Goal: Check status: Check status

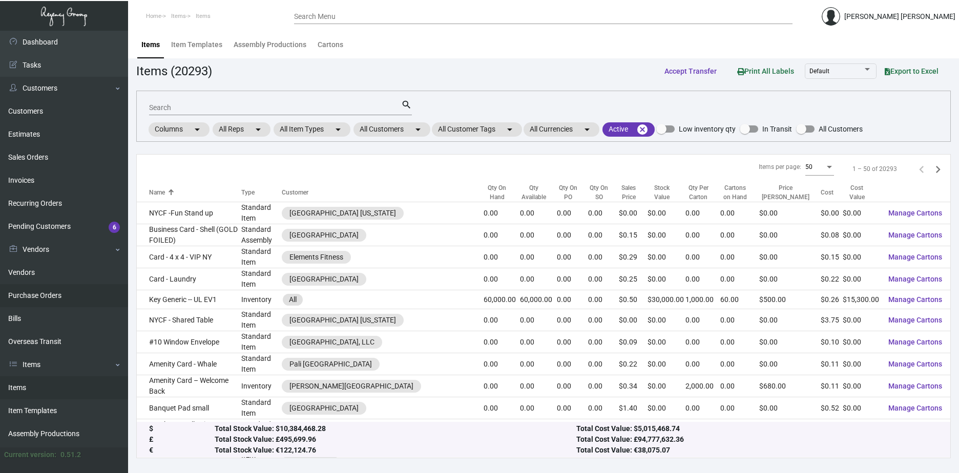
click at [66, 302] on link "Purchase Orders" at bounding box center [64, 295] width 128 height 23
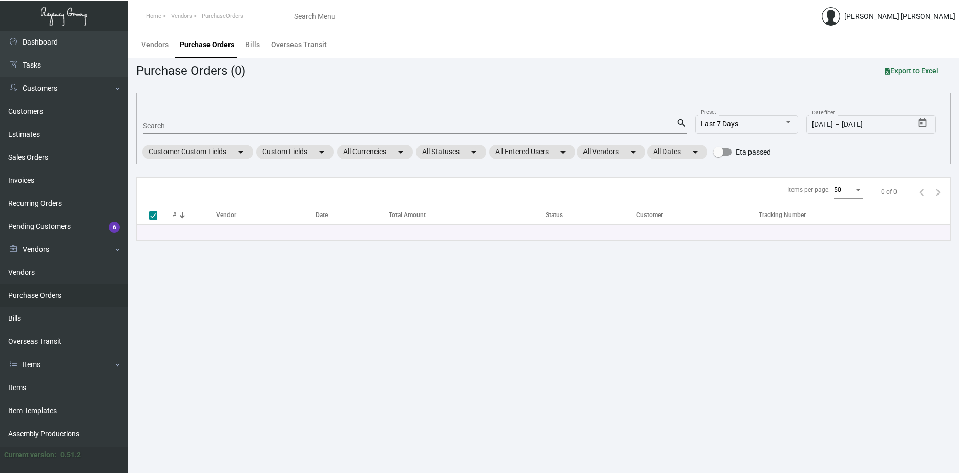
click at [184, 120] on div "Search" at bounding box center [409, 126] width 533 height 16
paste input "102618"
type input "102618"
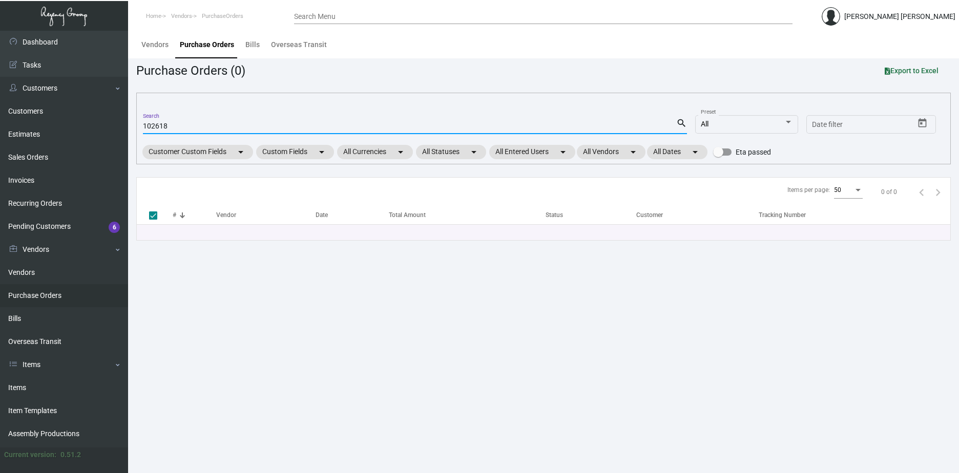
checkbox input "false"
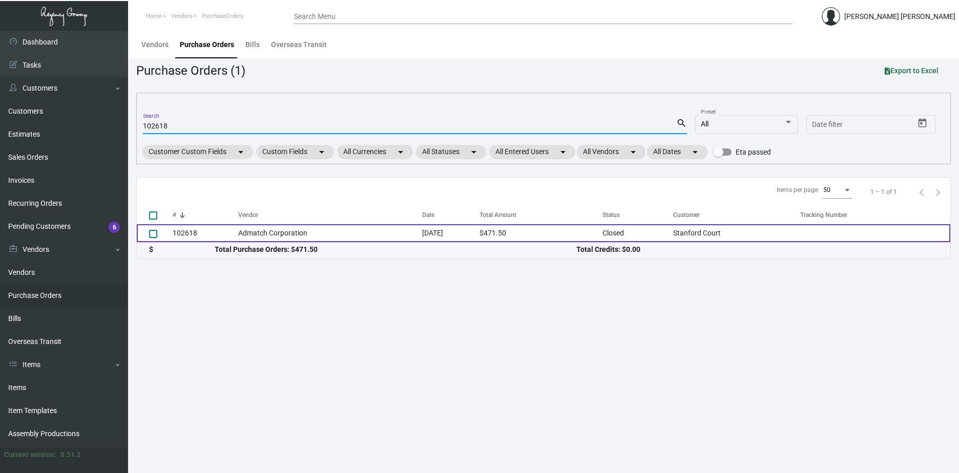
type input "102618"
click at [363, 228] on td "Admatch Corporation" at bounding box center [330, 233] width 184 height 18
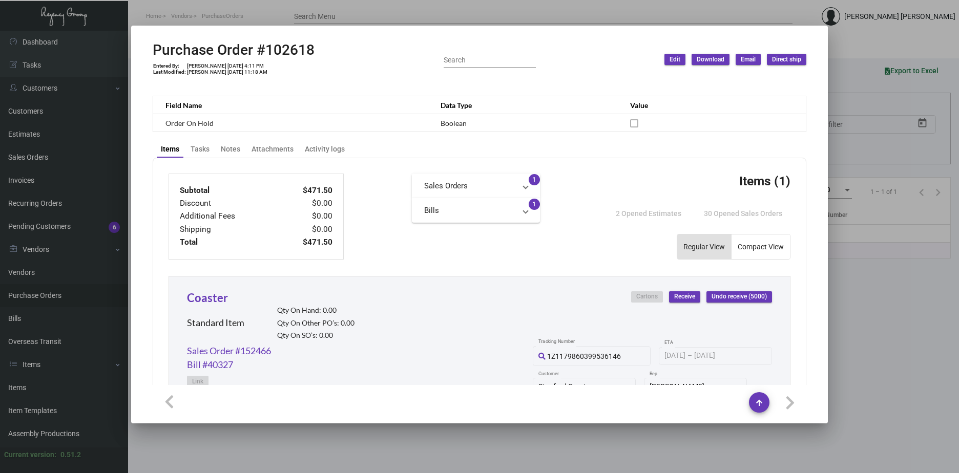
scroll to position [278, 0]
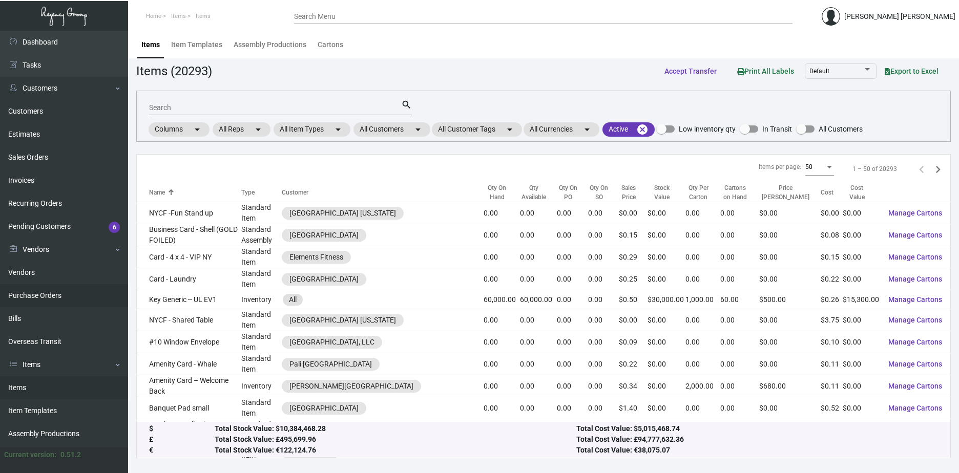
click at [41, 304] on link "Purchase Orders" at bounding box center [64, 295] width 128 height 23
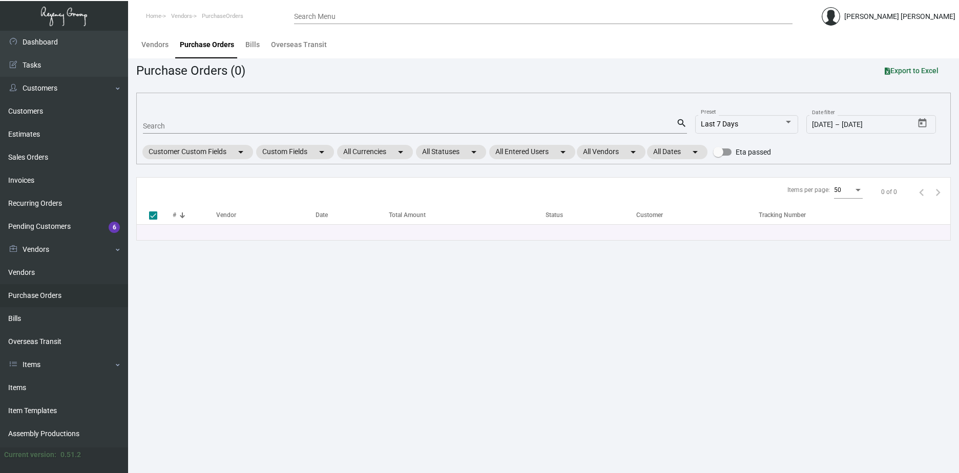
click at [51, 289] on link "Purchase Orders" at bounding box center [64, 295] width 128 height 23
click at [181, 121] on div "Search" at bounding box center [409, 126] width 533 height 16
click at [177, 126] on input "Search" at bounding box center [409, 126] width 533 height 8
paste input "99281"
type input "99281"
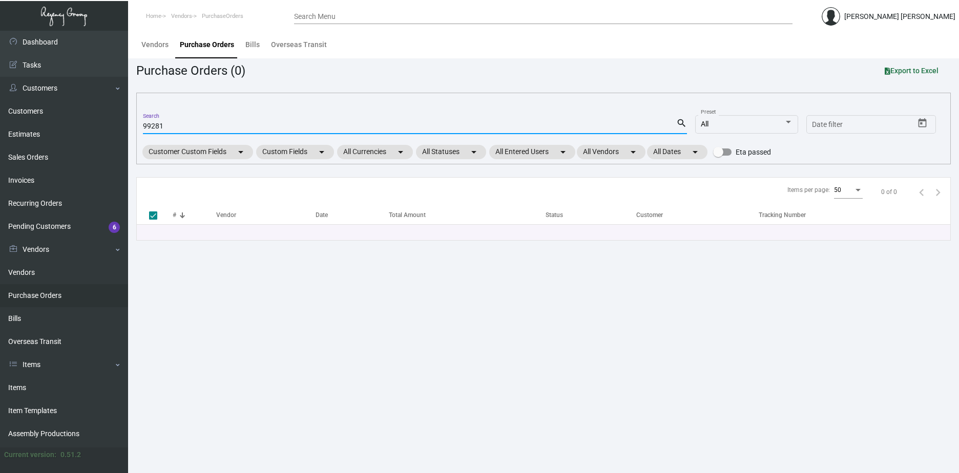
checkbox input "false"
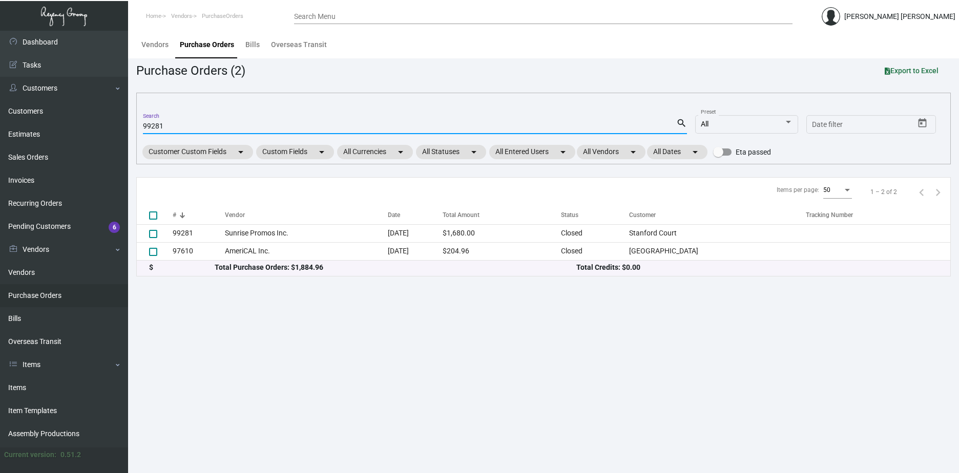
type input "99281"
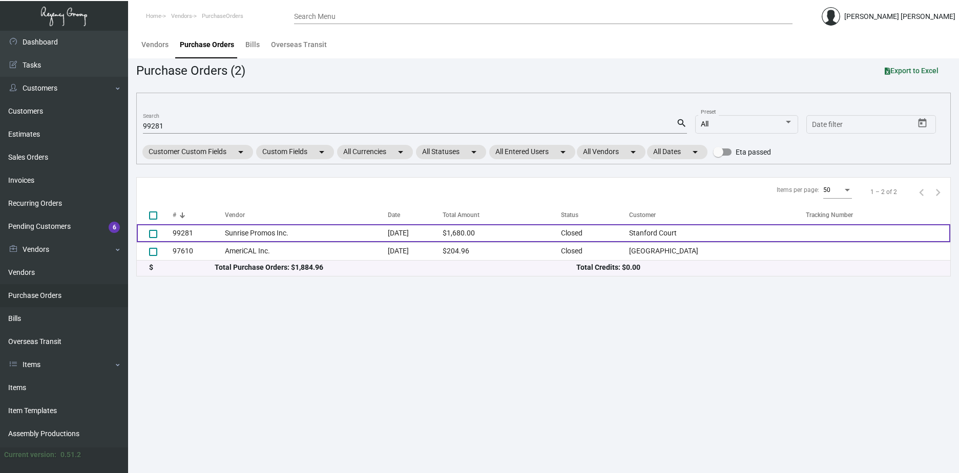
click at [356, 238] on td "Sunrise Promos Inc." at bounding box center [306, 233] width 162 height 18
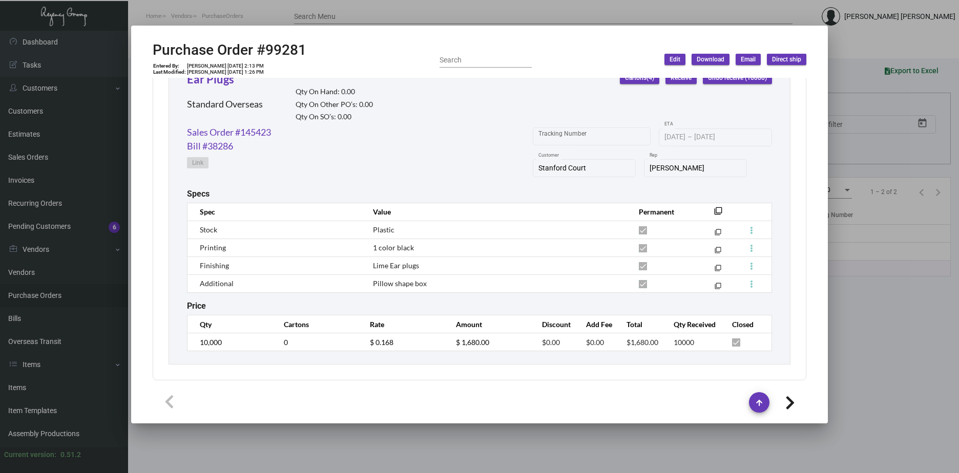
scroll to position [500, 0]
click at [413, 446] on div at bounding box center [479, 236] width 959 height 473
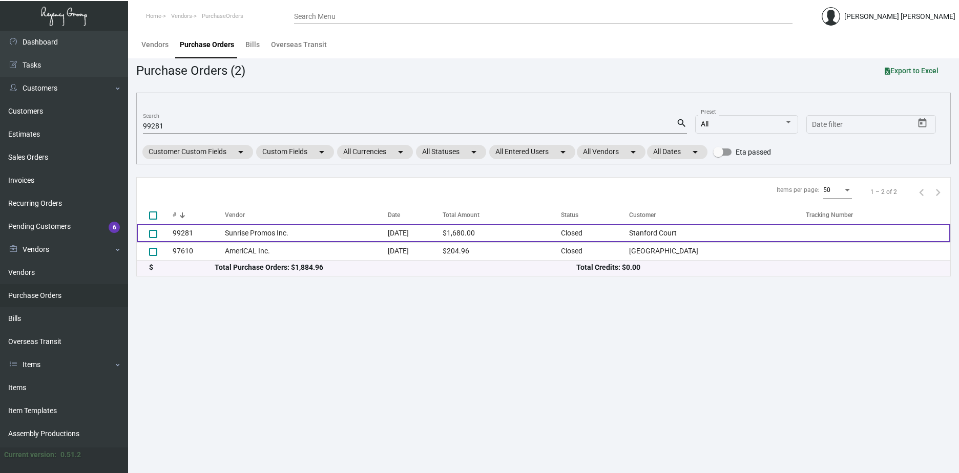
click at [264, 230] on td "Sunrise Promos Inc." at bounding box center [306, 233] width 162 height 18
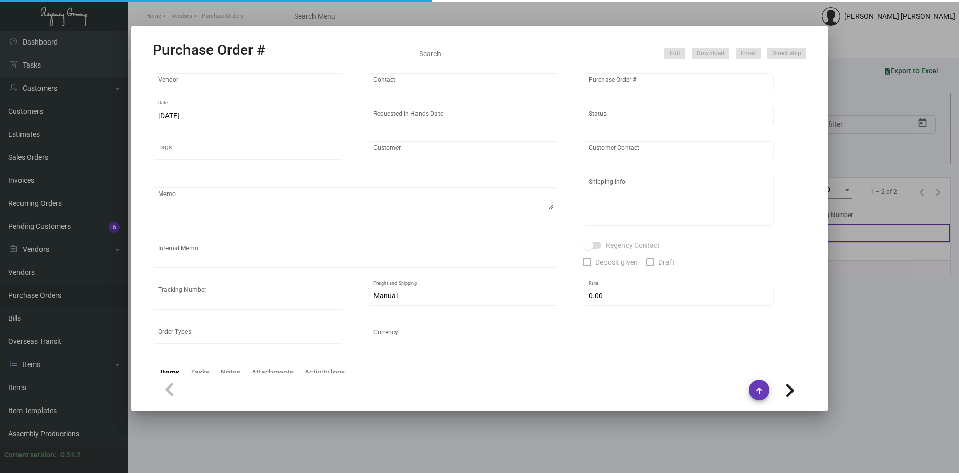
type input "Sunrise Promos Inc."
type input "[PERSON_NAME] MISSING INFO"
type input "99281"
type input "[DATE]"
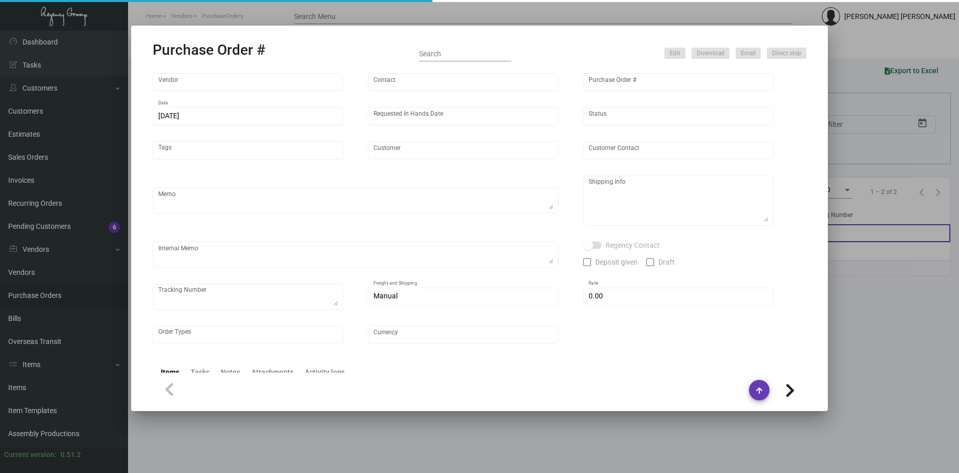
type input "Stanford Court"
type textarea "Reorder - Purchase Order #91629 / pre-production images for approval."
type textarea "Regency Group LA [STREET_ADDRESS]"
type textarea "Sent via TT / Shipping to [GEOGRAPHIC_DATA] - 772679380530"
checkbox input "true"
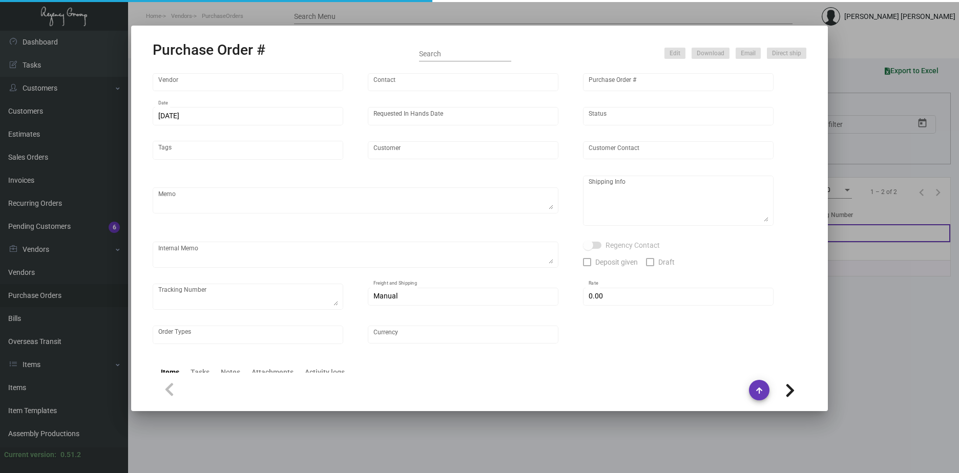
checkbox input "true"
type input "$ 0.00"
type input "United States Dollar $"
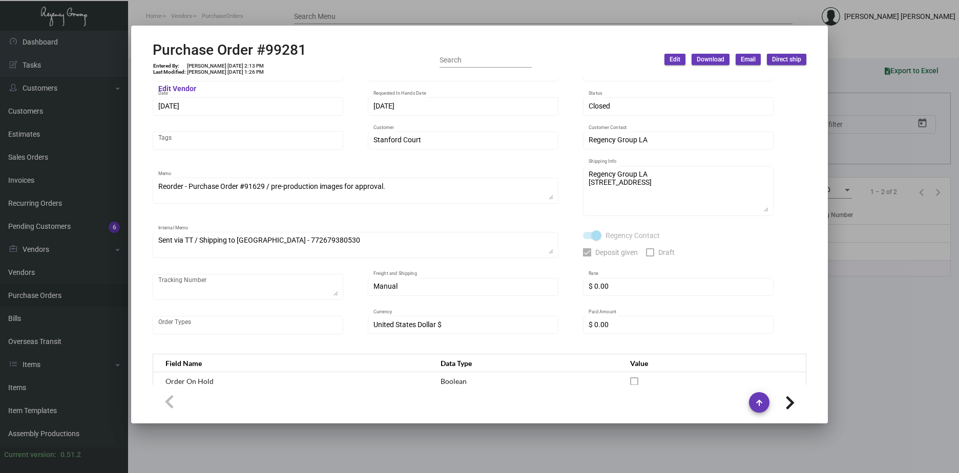
scroll to position [0, 0]
